Goal: Task Accomplishment & Management: Complete application form

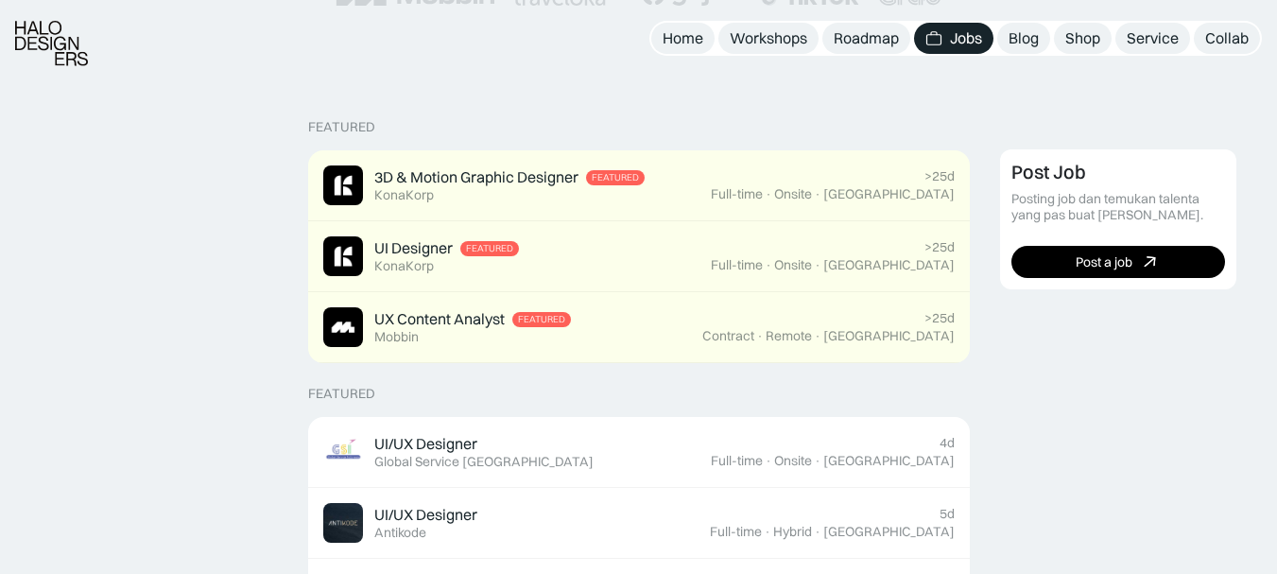
scroll to position [395, 0]
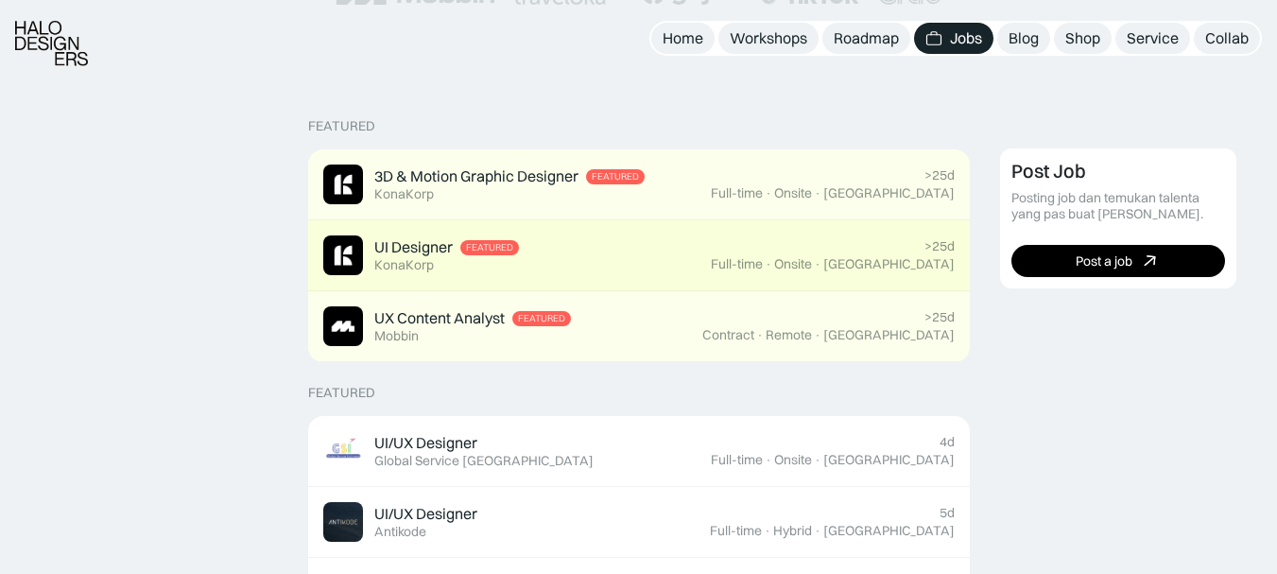
click at [349, 251] on img at bounding box center [343, 255] width 40 height 40
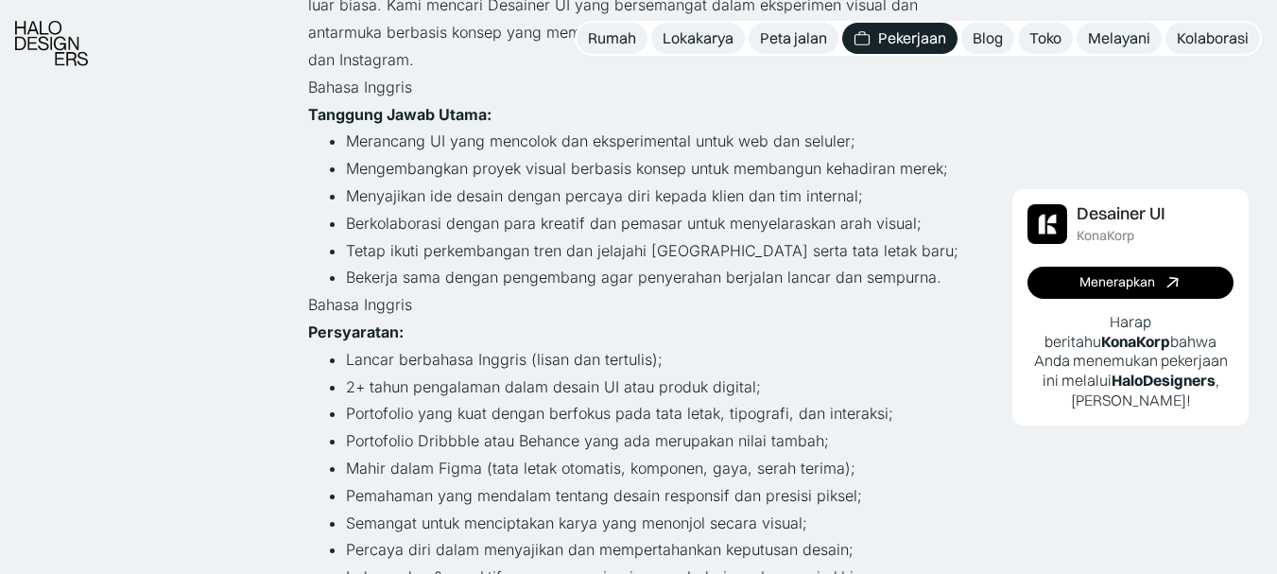
scroll to position [518, 0]
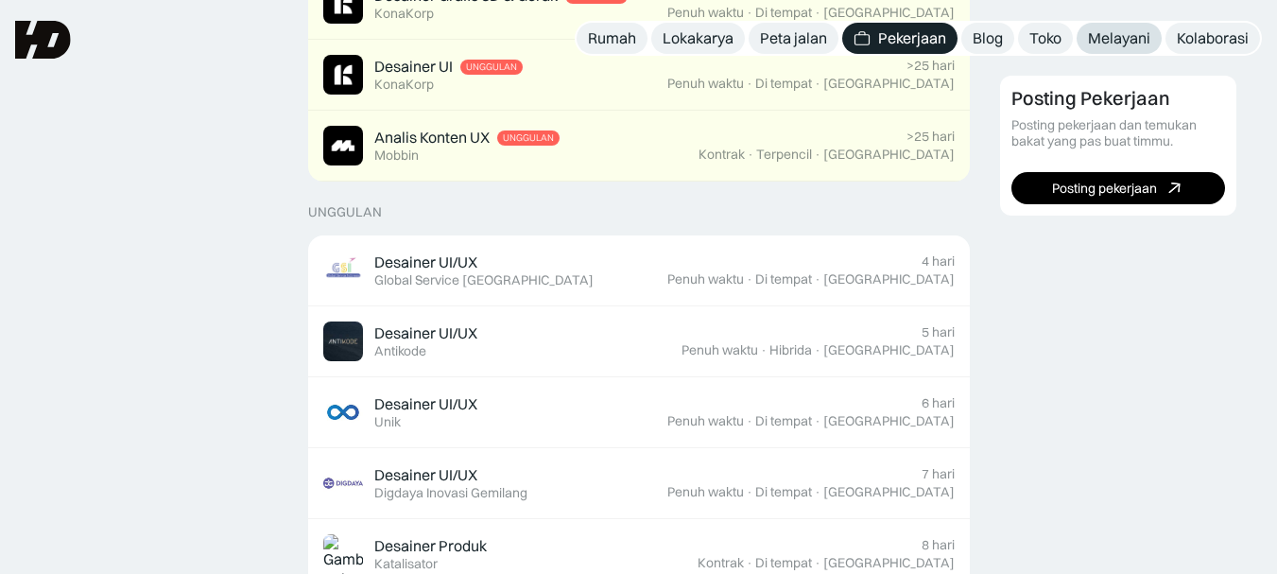
scroll to position [395, 0]
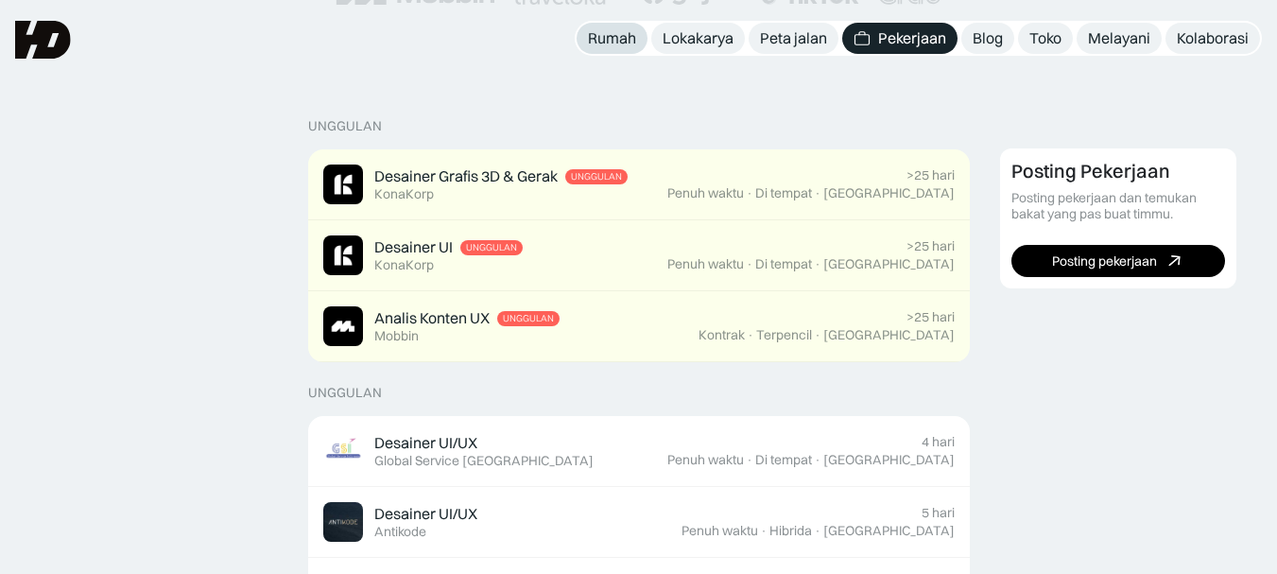
click at [608, 30] on font "Rumah" at bounding box center [612, 37] width 48 height 19
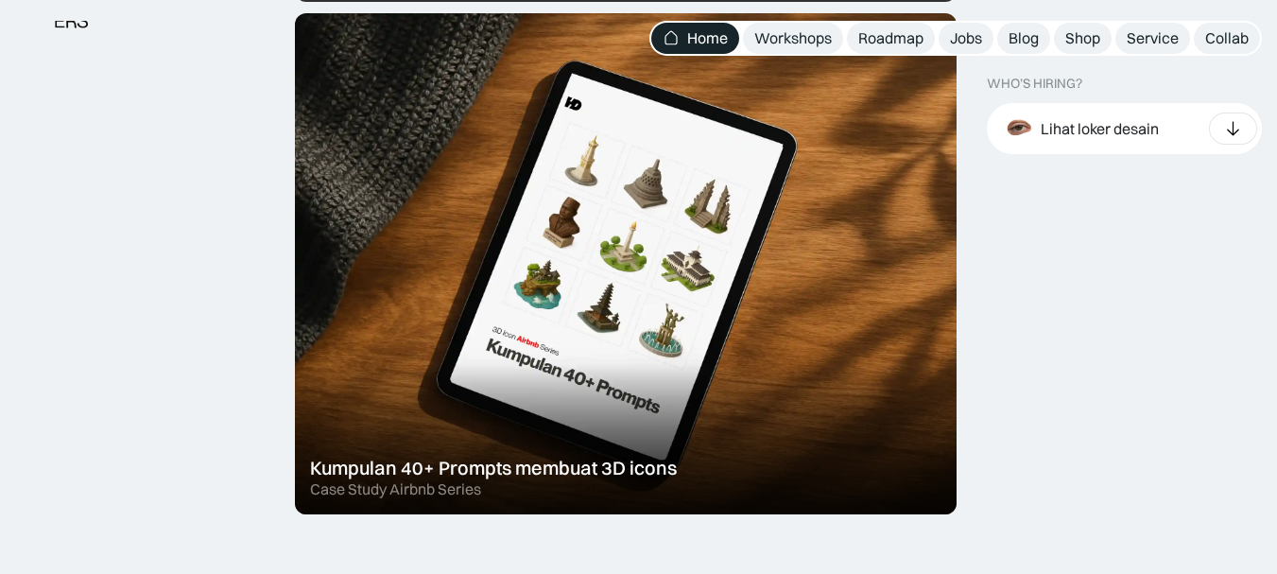
scroll to position [1151, 0]
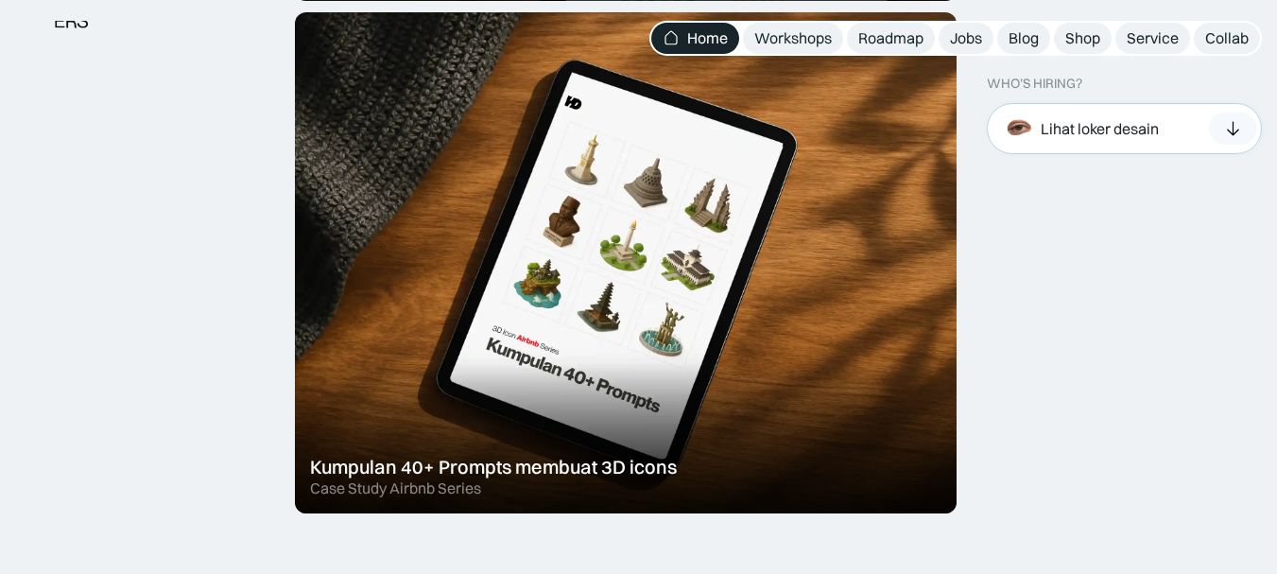
click at [1239, 133] on icon at bounding box center [1233, 128] width 20 height 19
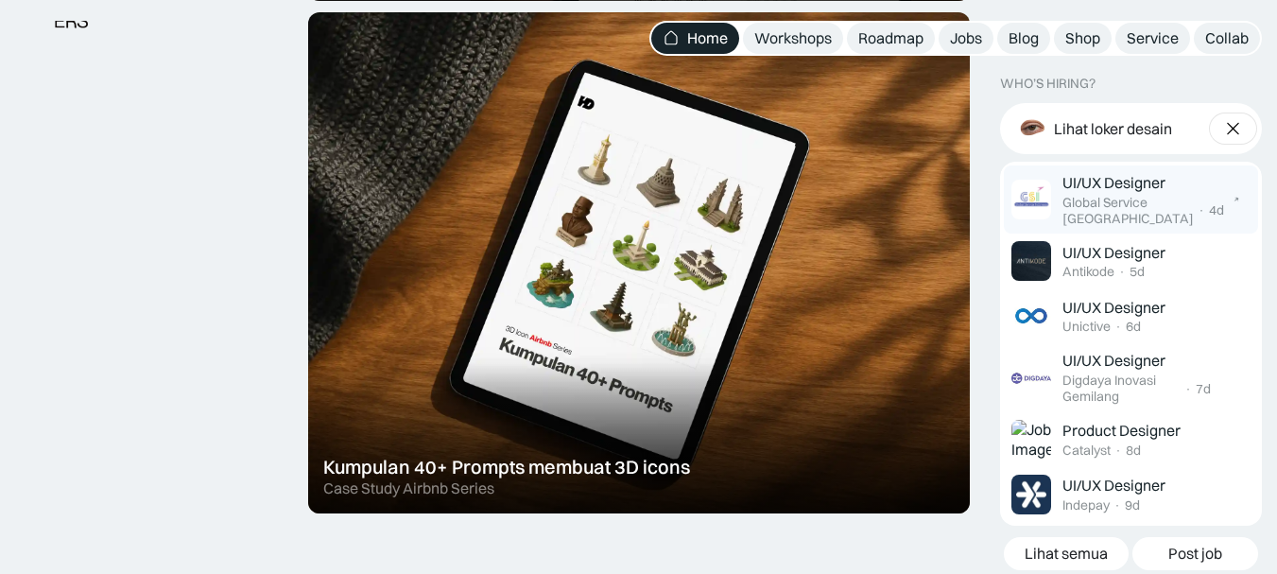
click at [1209, 221] on div "Global Service Indonesia · 4d" at bounding box center [1143, 211] width 162 height 32
click at [1037, 195] on img at bounding box center [1031, 200] width 40 height 40
click at [1231, 200] on img at bounding box center [1235, 200] width 9 height 9
click at [955, 36] on div "Jobs" at bounding box center [966, 38] width 32 height 20
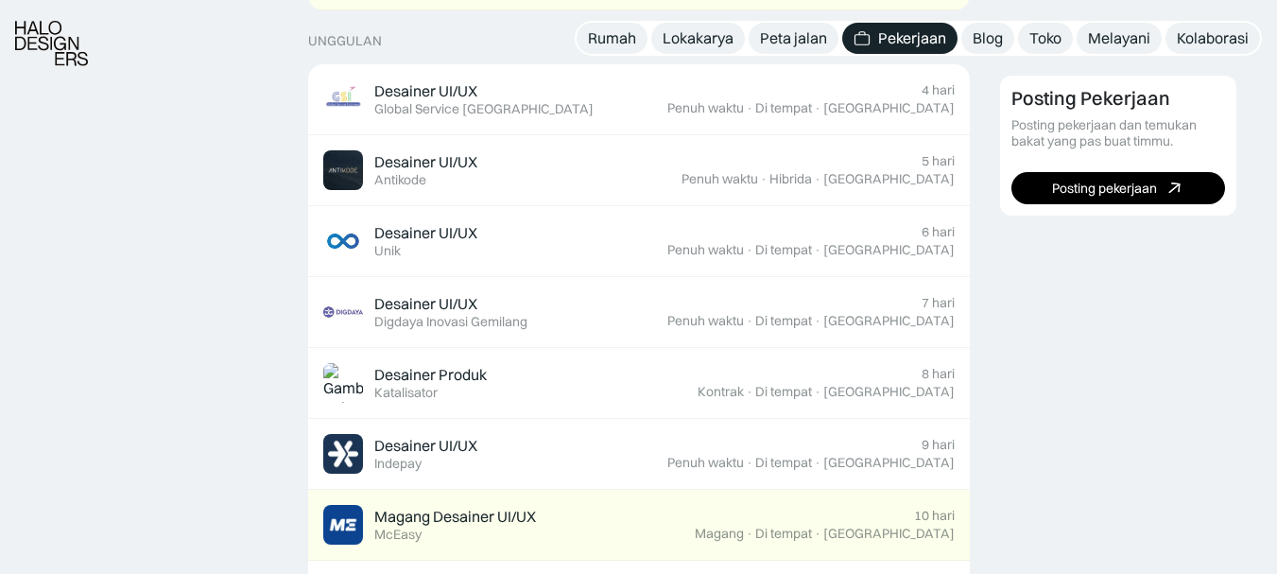
scroll to position [747, 0]
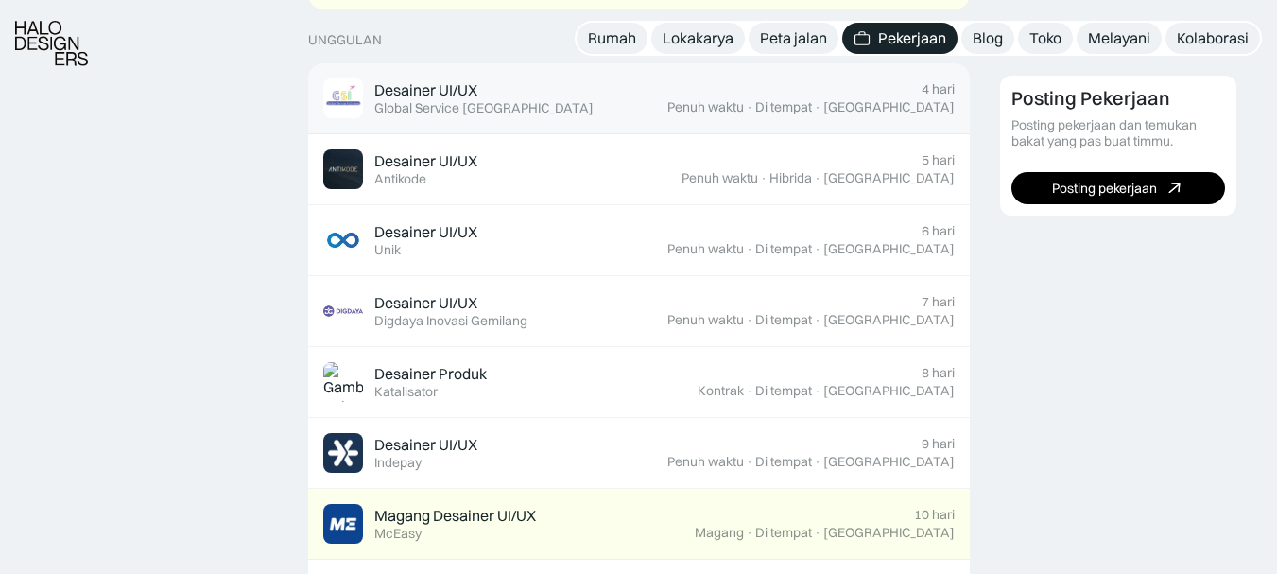
click at [744, 109] on font "Penuh waktu" at bounding box center [705, 106] width 77 height 17
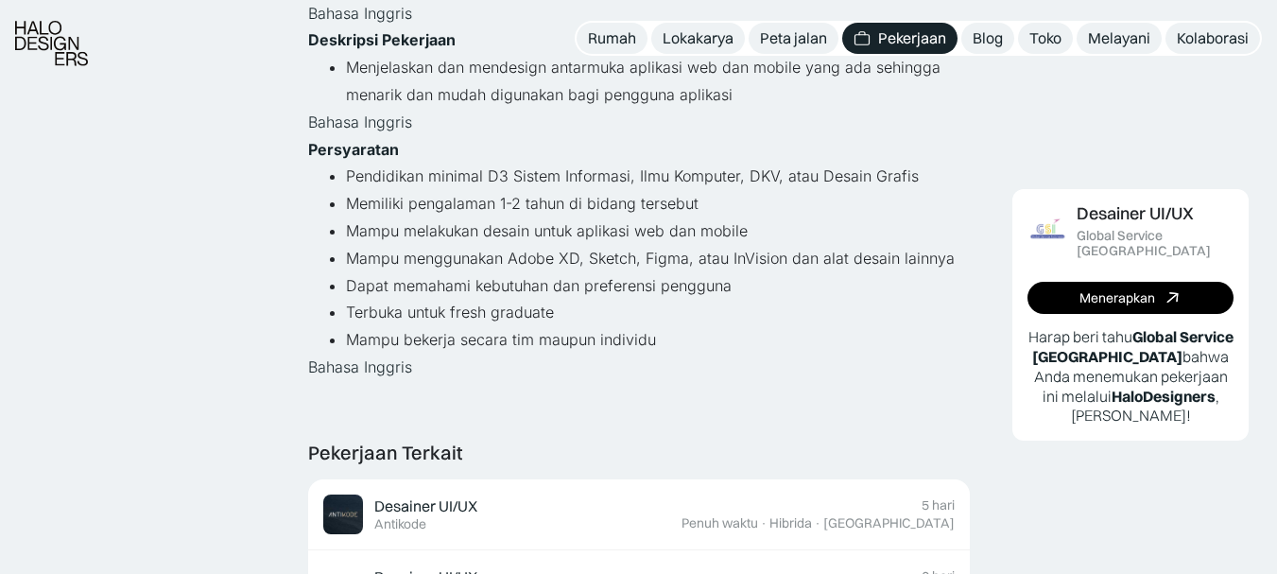
scroll to position [348, 0]
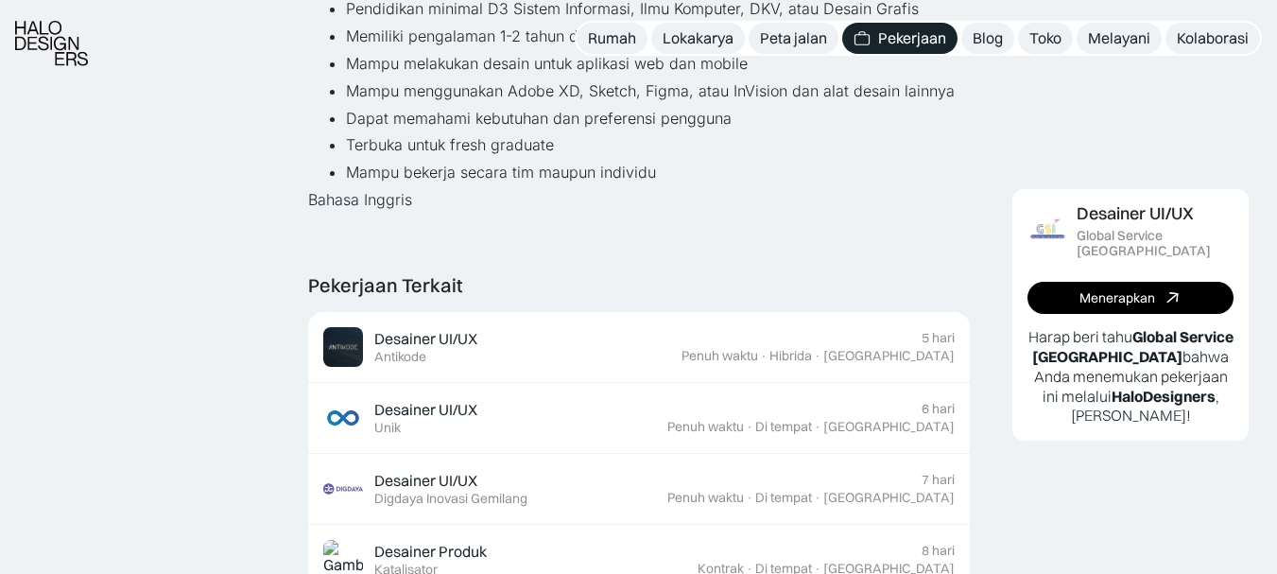
click at [778, 304] on div "Pekerjaan Terkait Desainer UI/UX Unggulan Antikode 5 hari Penuh waktu · Hibrida…" at bounding box center [638, 505] width 661 height 463
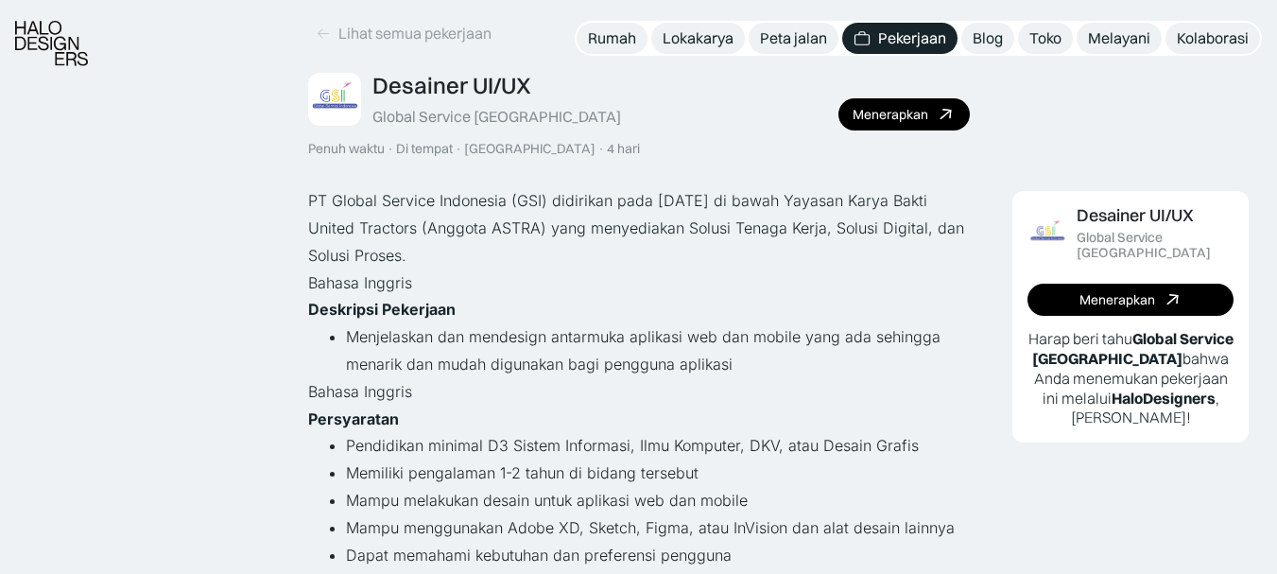
scroll to position [77, 0]
click at [882, 111] on font "Menerapkan" at bounding box center [890, 113] width 76 height 17
